Goal: Task Accomplishment & Management: Use online tool/utility

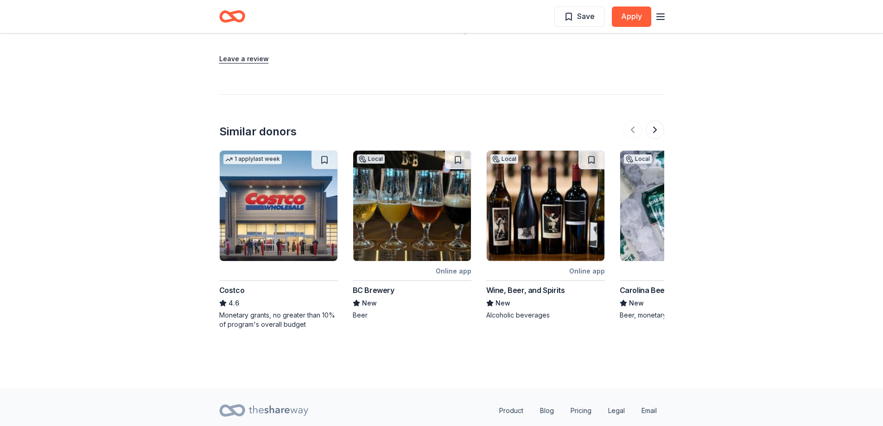
scroll to position [1069, 0]
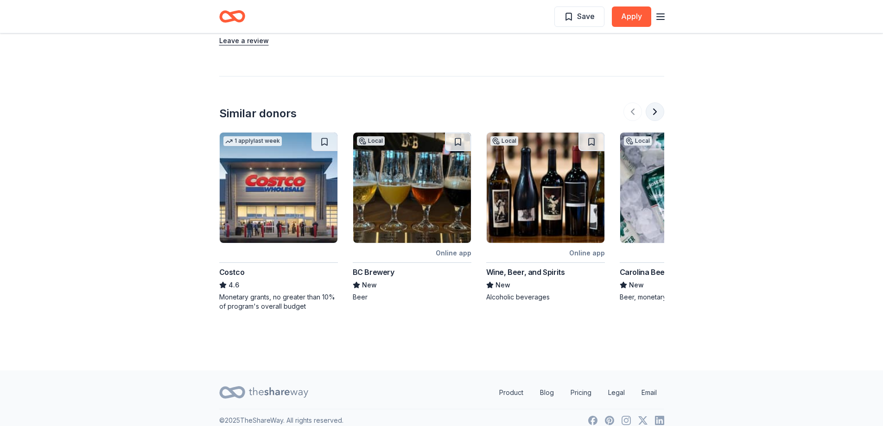
click at [656, 102] on button at bounding box center [655, 111] width 19 height 19
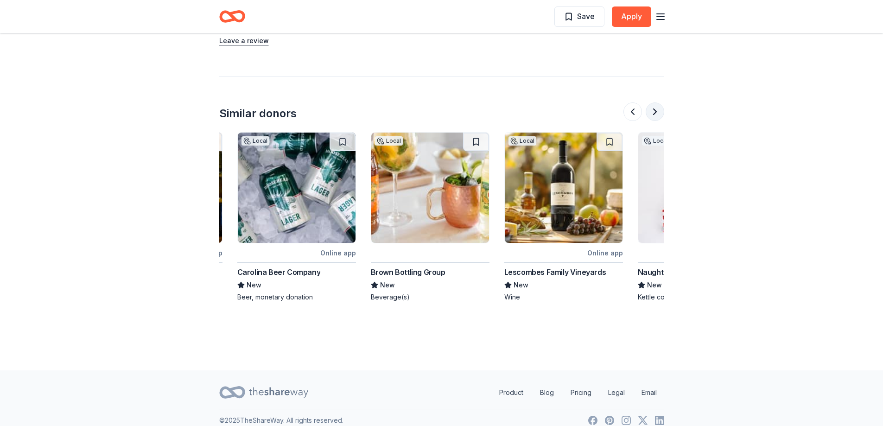
scroll to position [0, 400]
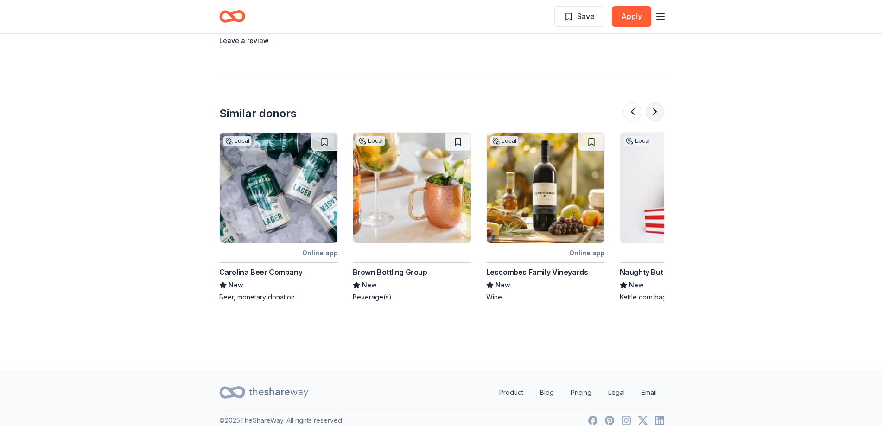
click at [654, 102] on button at bounding box center [655, 111] width 19 height 19
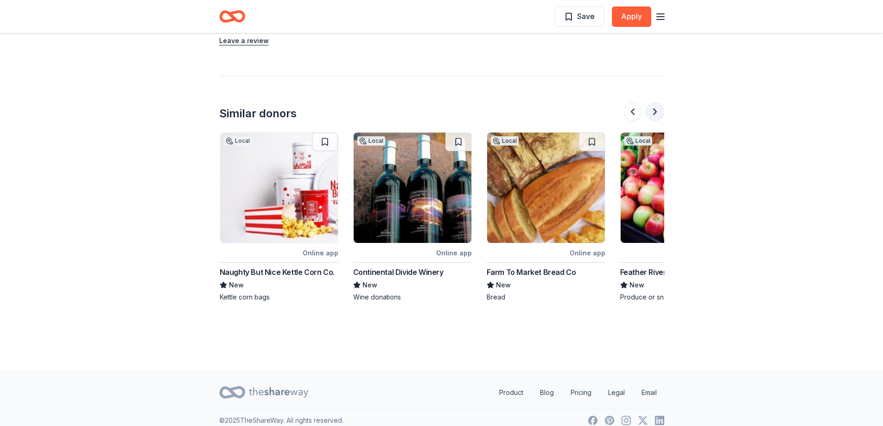
scroll to position [0, 801]
click at [654, 102] on button at bounding box center [655, 111] width 19 height 19
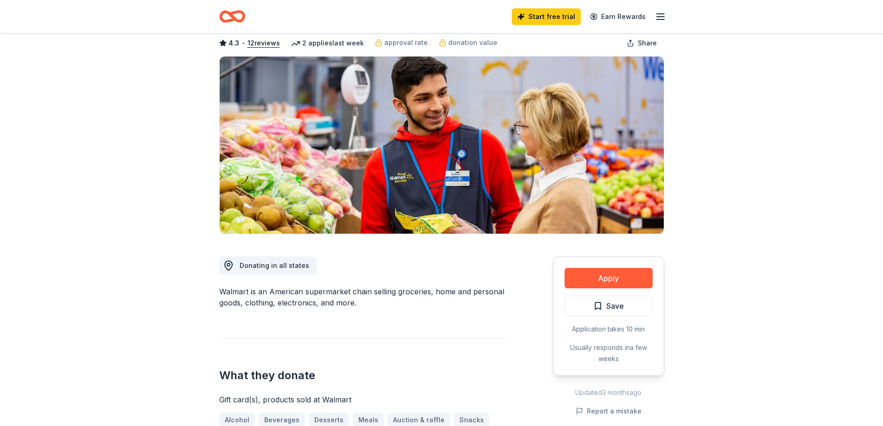
scroll to position [0, 0]
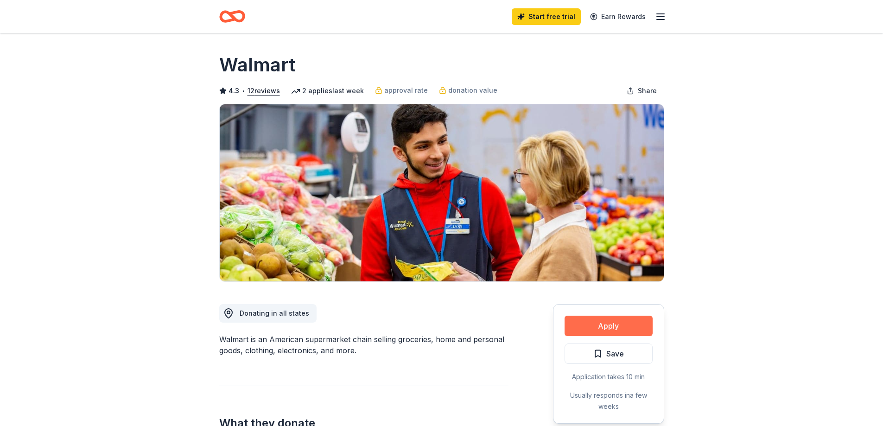
click at [580, 331] on button "Apply" at bounding box center [609, 326] width 88 height 20
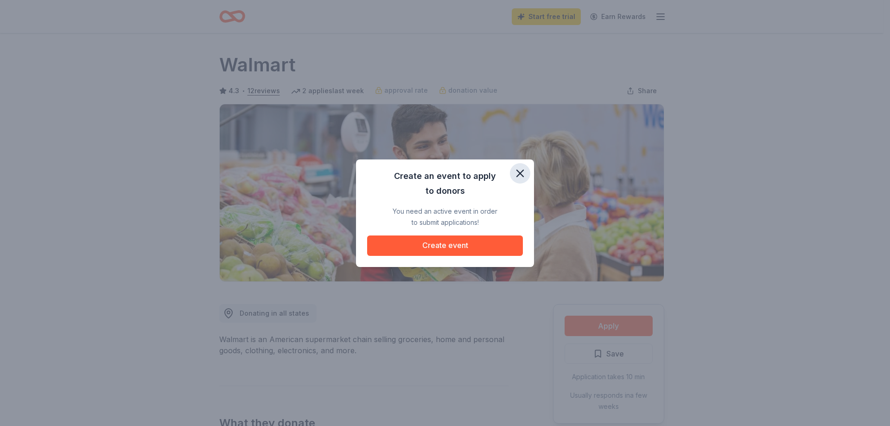
click at [521, 169] on icon "button" at bounding box center [520, 173] width 13 height 13
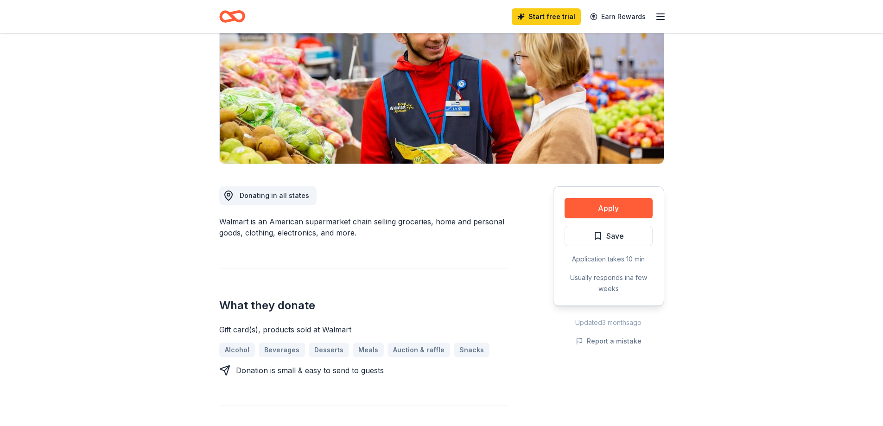
scroll to position [124, 0]
